Goal: Find specific page/section: Find specific page/section

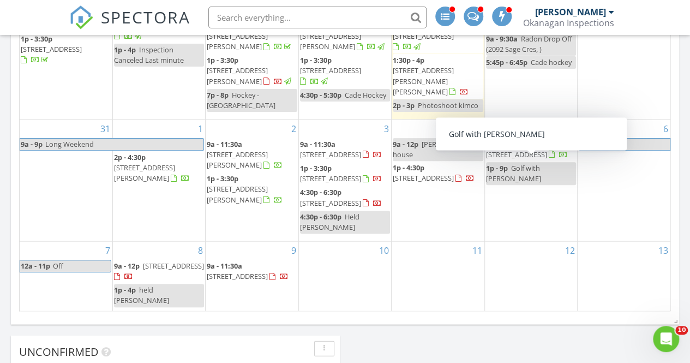
scroll to position [1028, 0]
click at [533, 207] on div "5 9a - 11:30a 3359 Cougar Rd 25 V4T 2H1 1p - 9p Golf with Brad" at bounding box center [531, 180] width 92 height 121
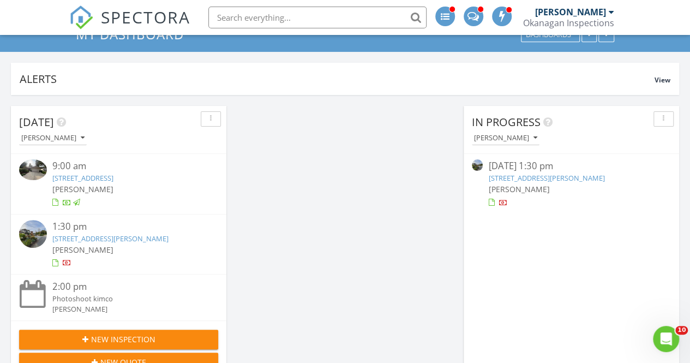
scroll to position [0, 0]
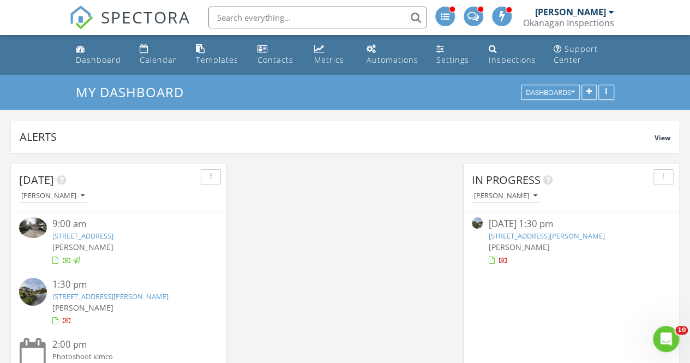
click at [306, 13] on input "text" at bounding box center [317, 18] width 218 height 22
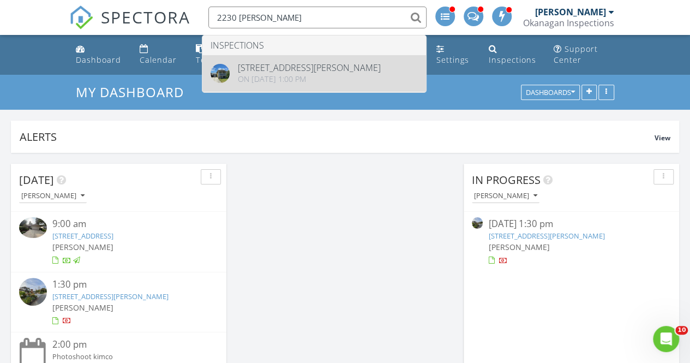
type input "2230 wilk"
